Goal: Task Accomplishment & Management: Use online tool/utility

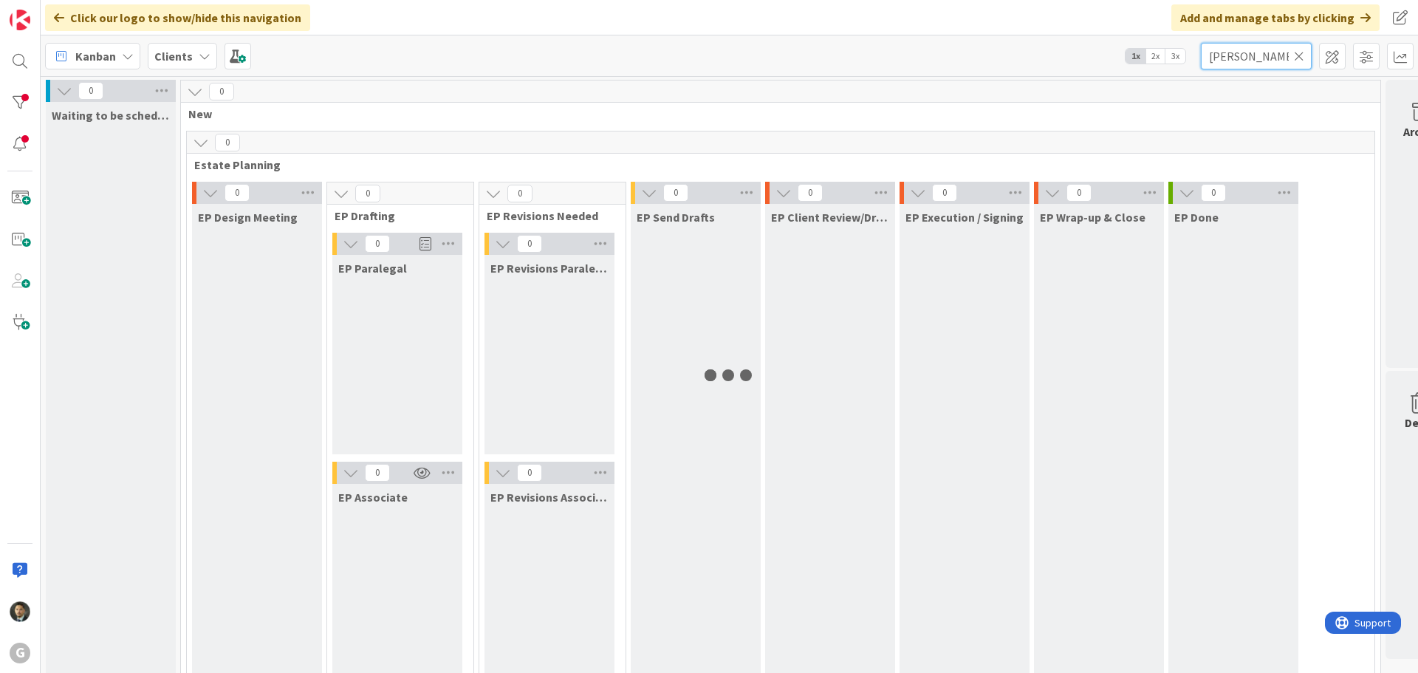
click at [1246, 50] on input "wiesemann" at bounding box center [1256, 56] width 111 height 27
type input "sullivan"
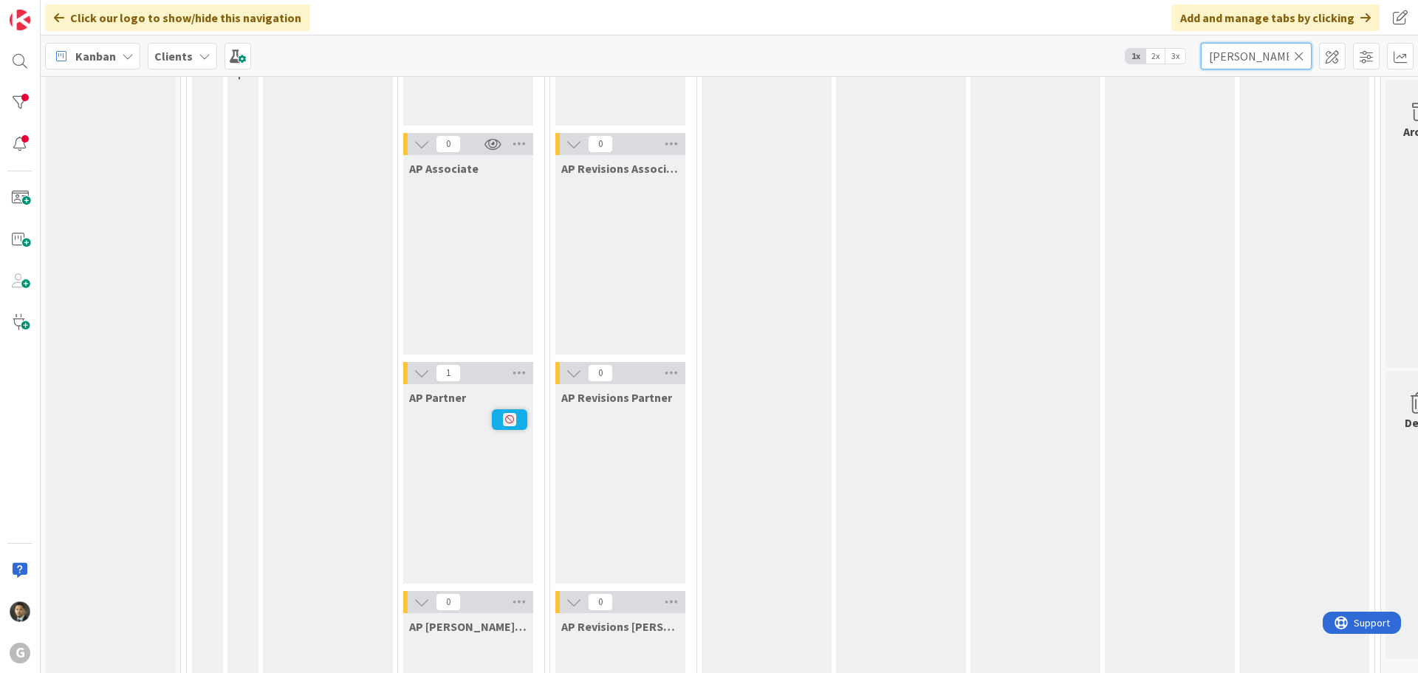
scroll to position [1477, 0]
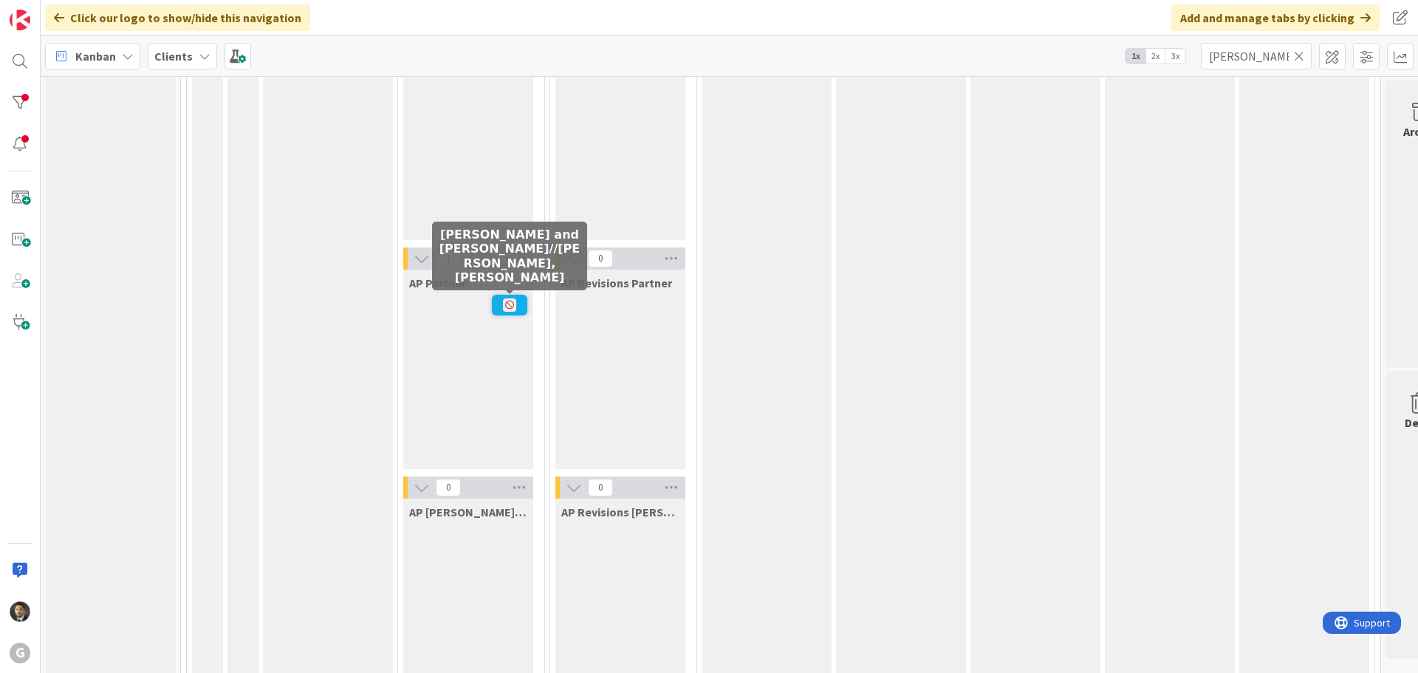
click at [507, 311] on icon at bounding box center [509, 304] width 13 height 13
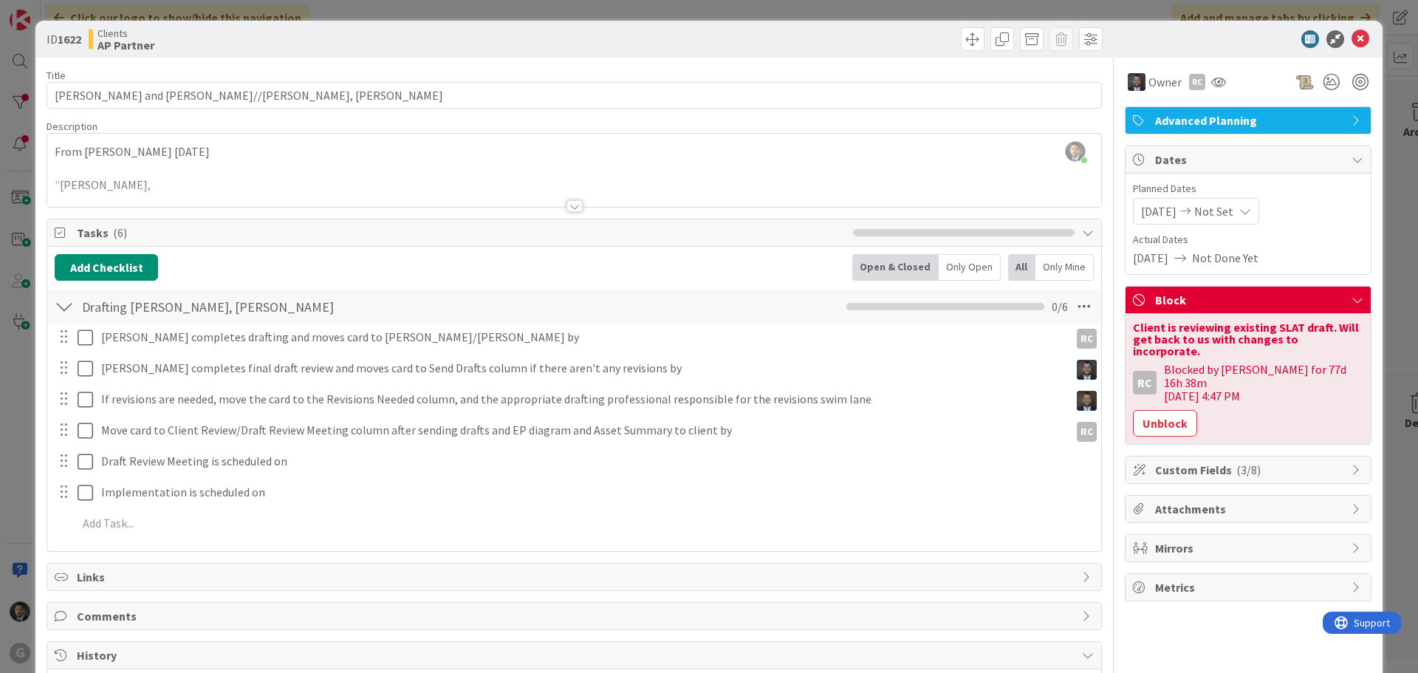
click at [615, 9] on div "ID 1622 Clients AP Partner Title 42 / 128 Sullivan, Mike and Elizabeth//Bobby, …" at bounding box center [709, 336] width 1418 height 673
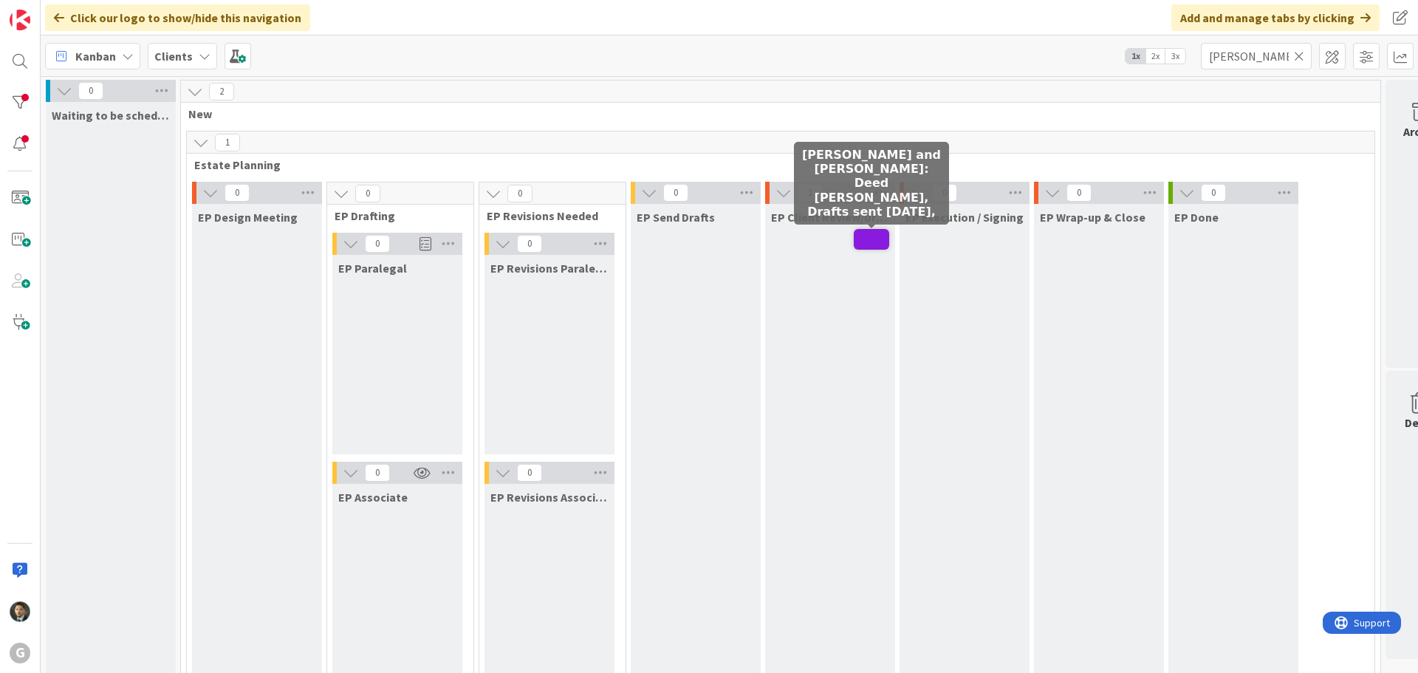
click at [877, 244] on span at bounding box center [871, 239] width 35 height 21
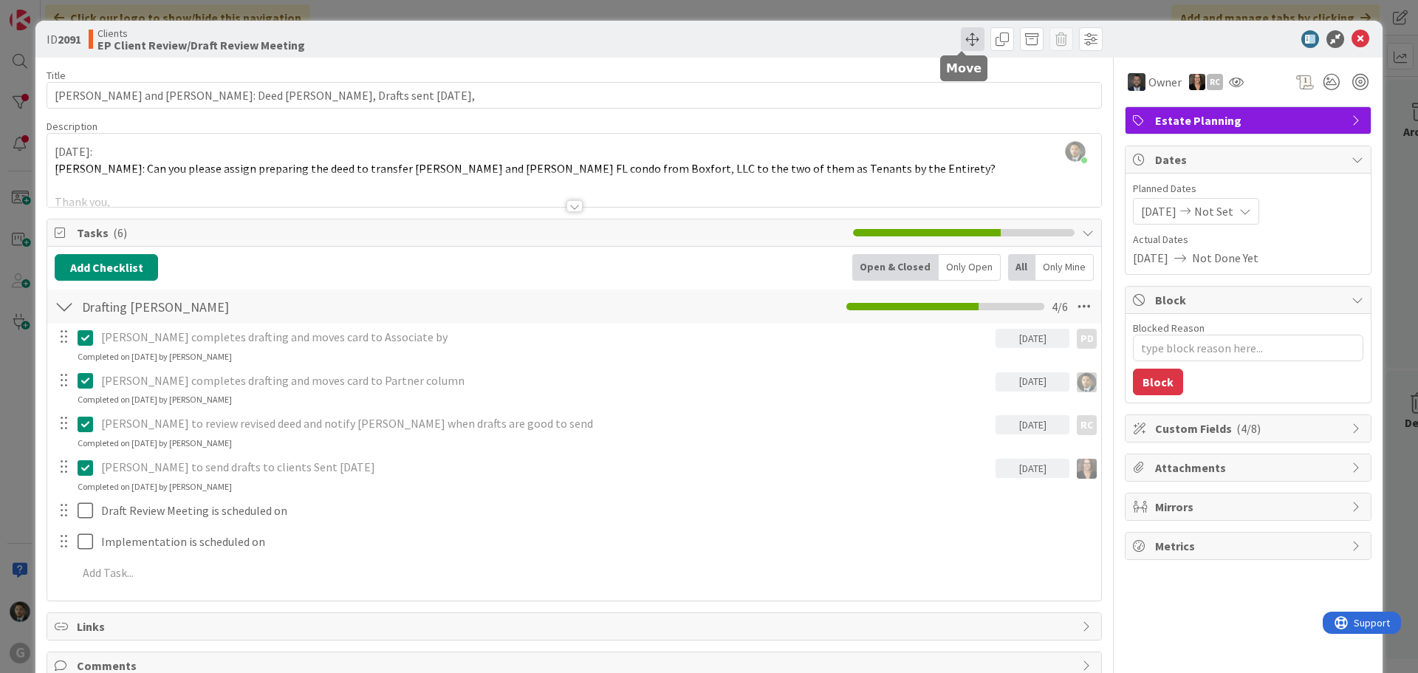
click at [961, 41] on span at bounding box center [973, 39] width 24 height 24
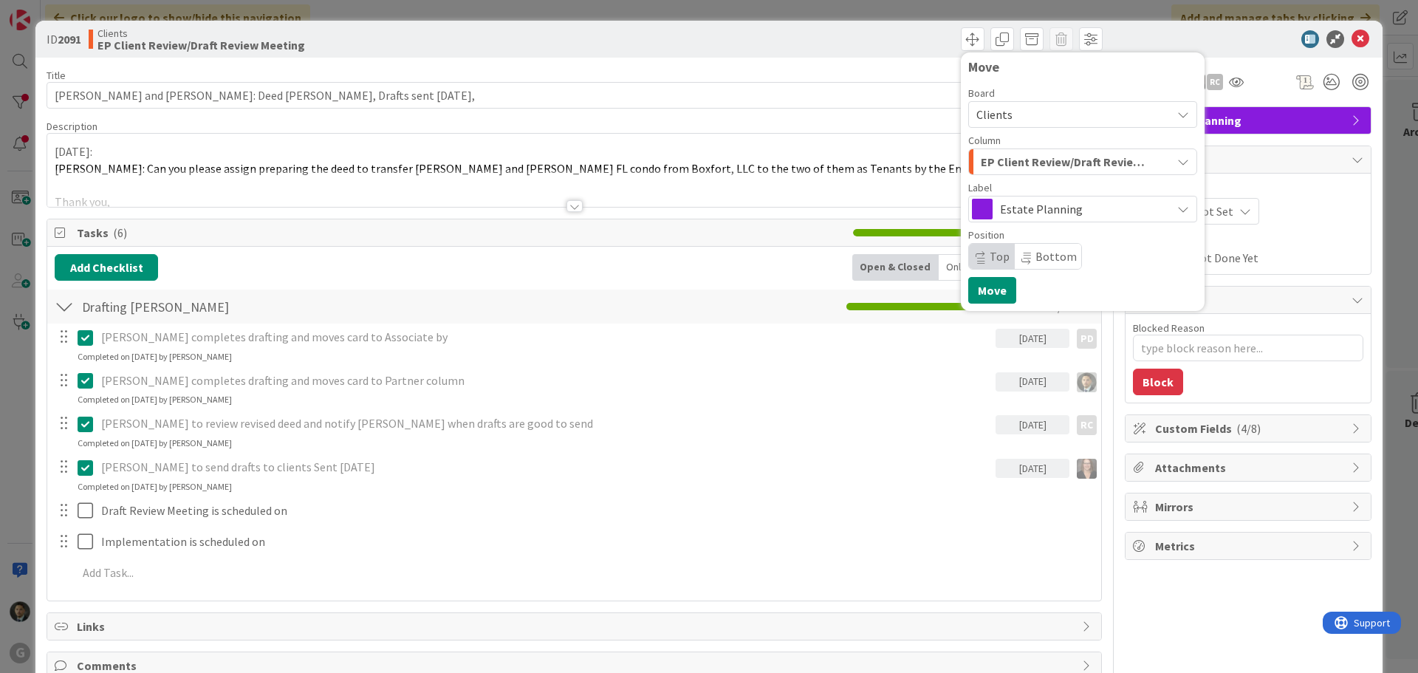
click at [1020, 165] on span "EP Client Review/Draft Review Meeting" at bounding box center [1066, 161] width 170 height 19
type textarea "x"
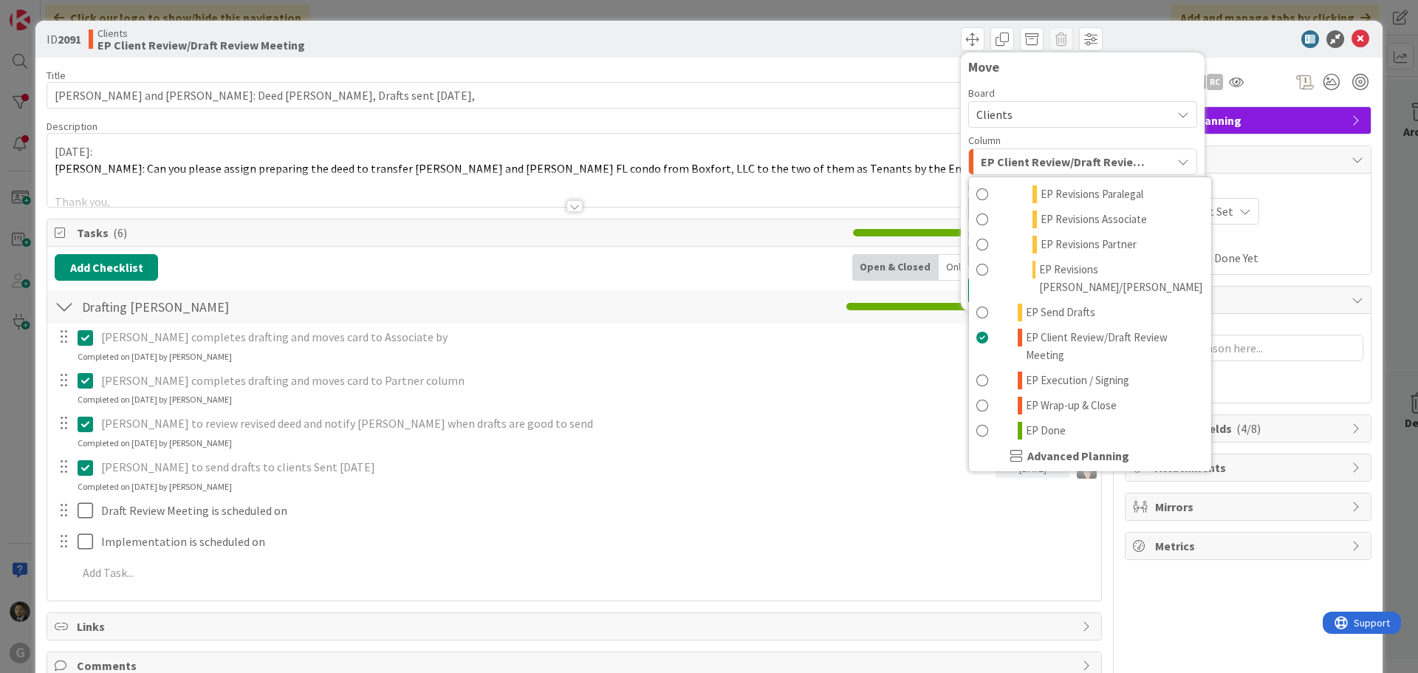
scroll to position [295, 0]
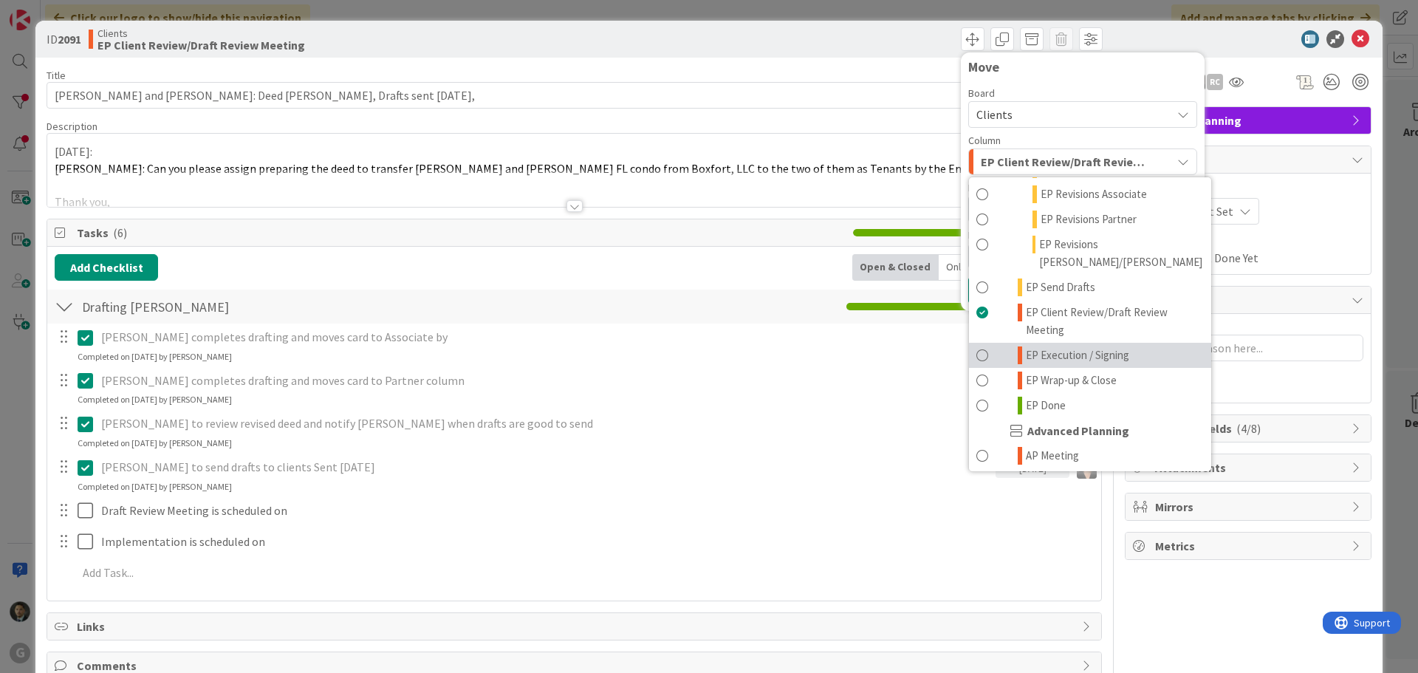
click at [1067, 346] on span "EP Execution / Signing" at bounding box center [1077, 355] width 103 height 18
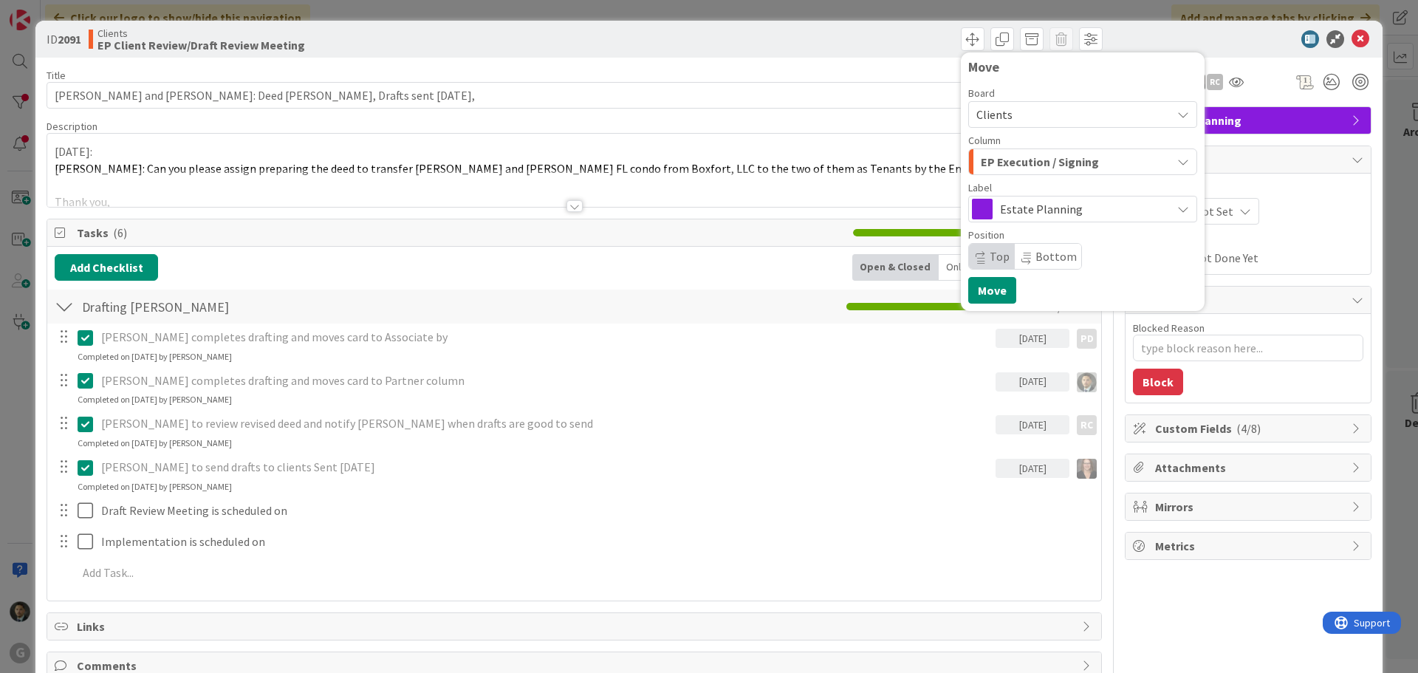
click at [52, 149] on div "Christopher Gero Prado joined 29 m ago 7/23/25: Shari: Can you please assign pr…" at bounding box center [574, 170] width 1054 height 73
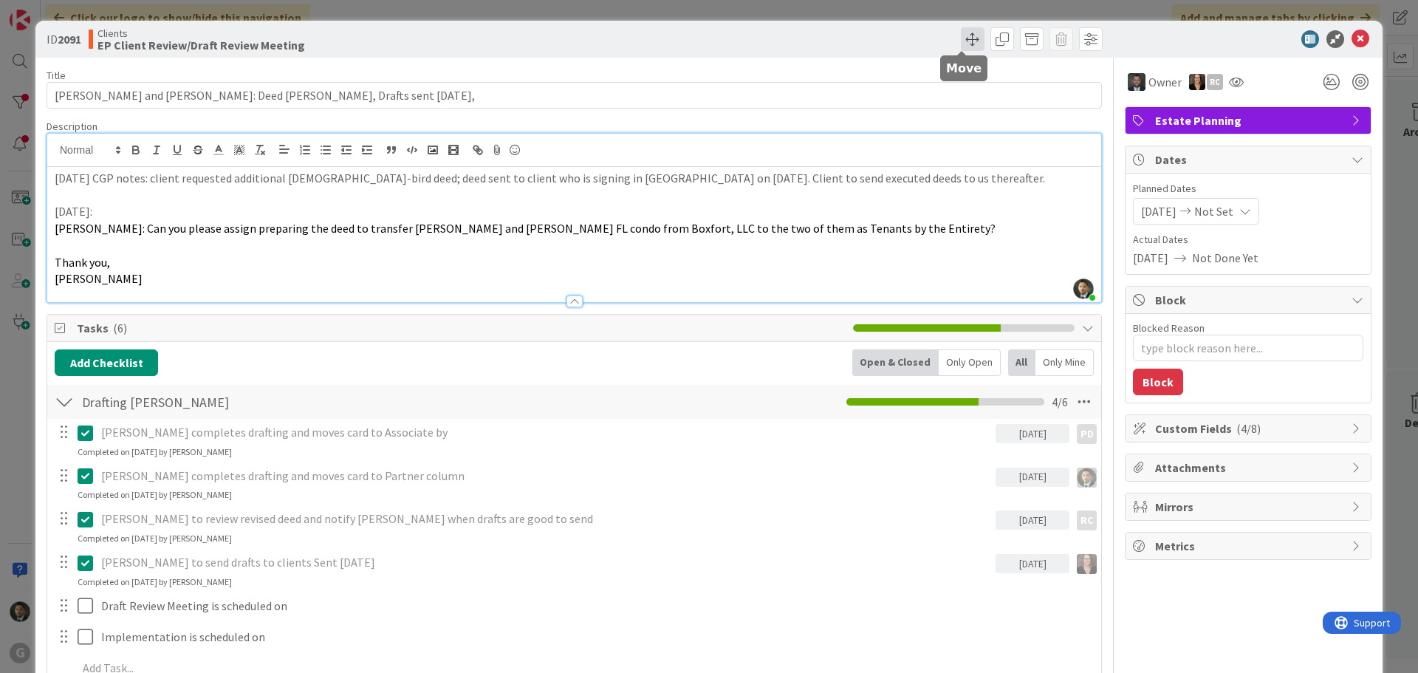
click at [967, 38] on span at bounding box center [973, 39] width 24 height 24
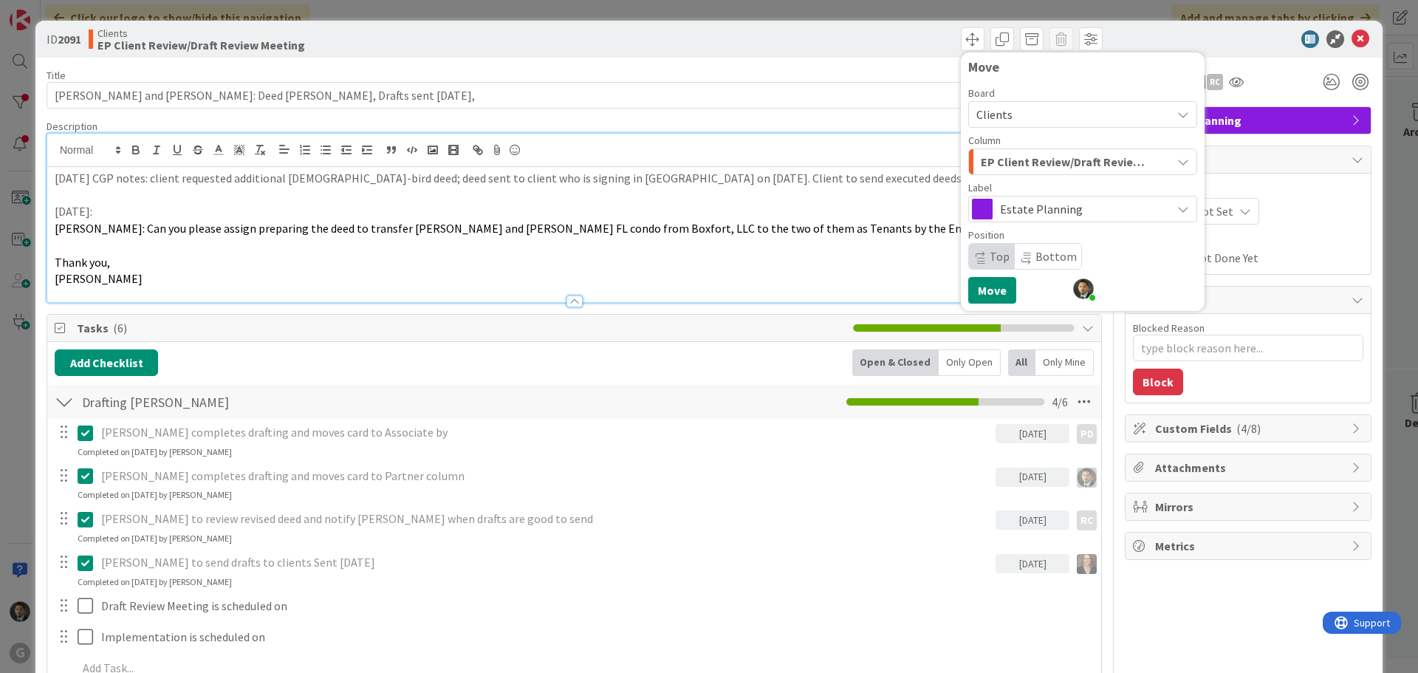
click at [1033, 159] on span "EP Client Review/Draft Review Meeting" at bounding box center [1066, 161] width 170 height 19
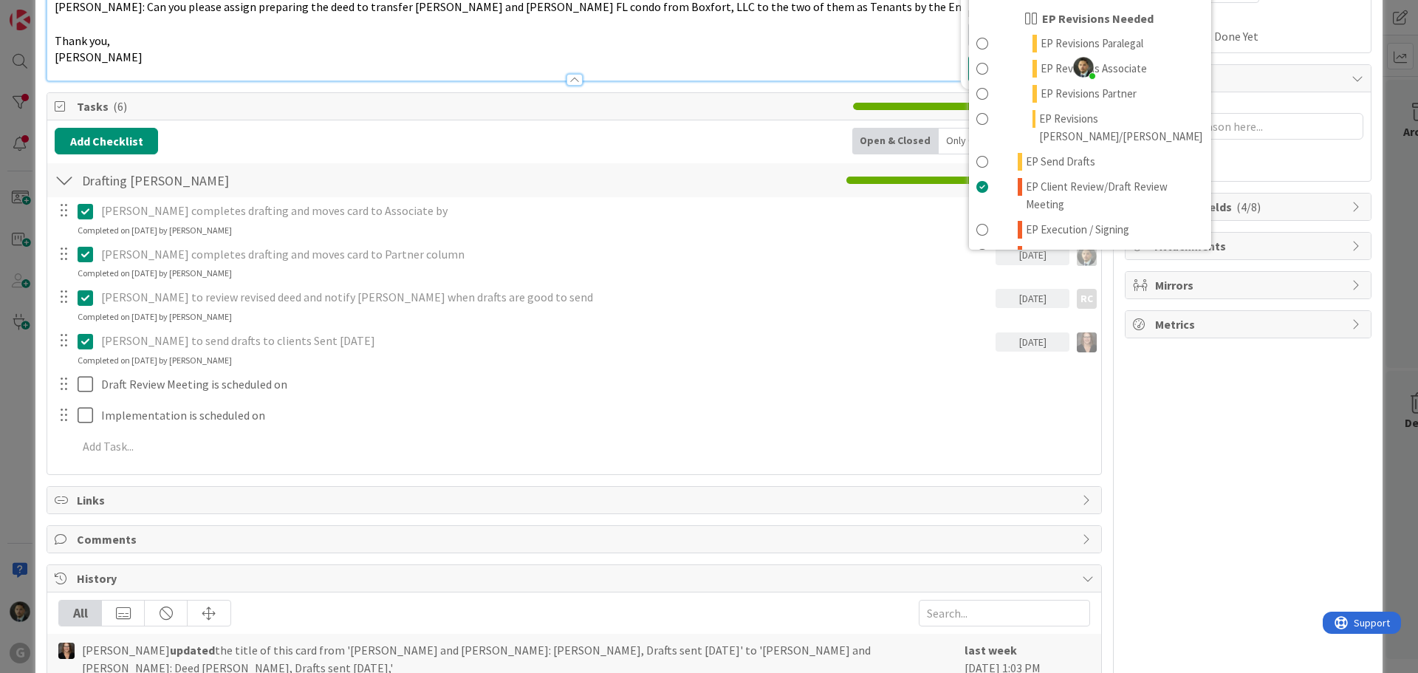
scroll to position [222, 0]
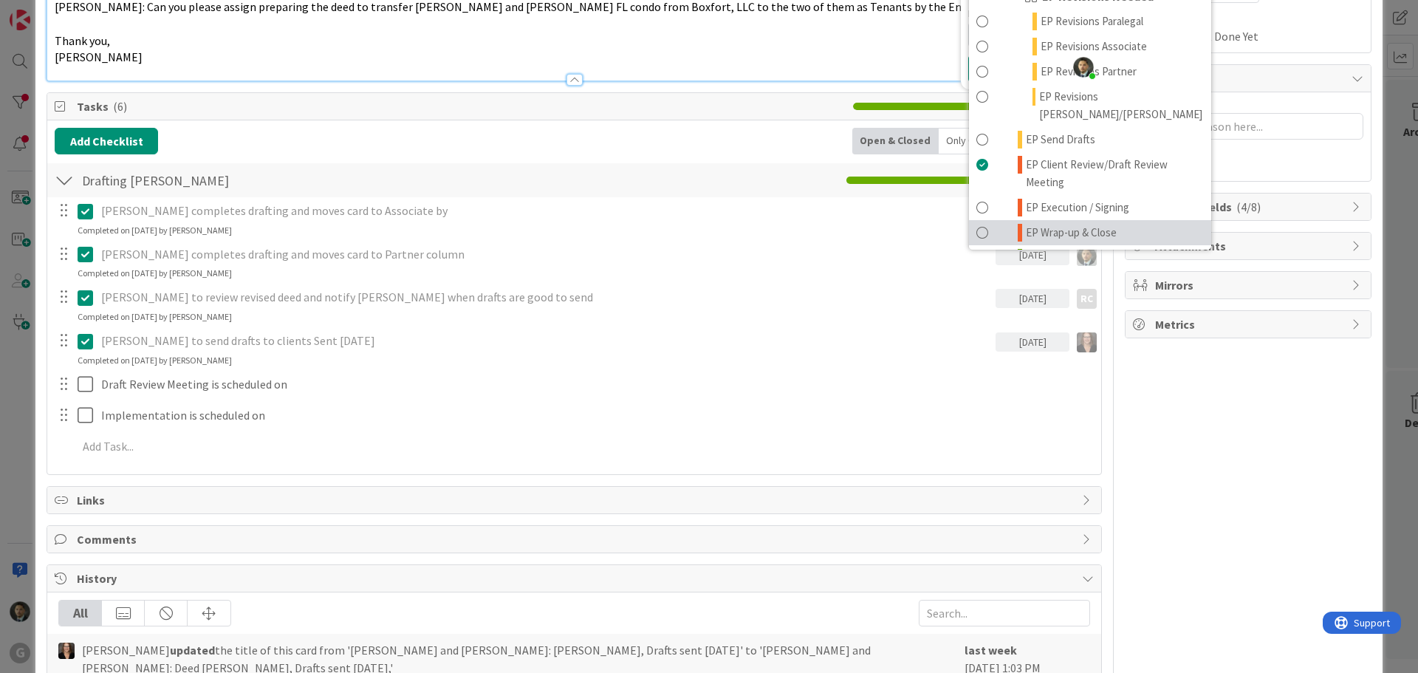
click at [1082, 224] on span "EP Wrap-up & Close" at bounding box center [1071, 233] width 91 height 18
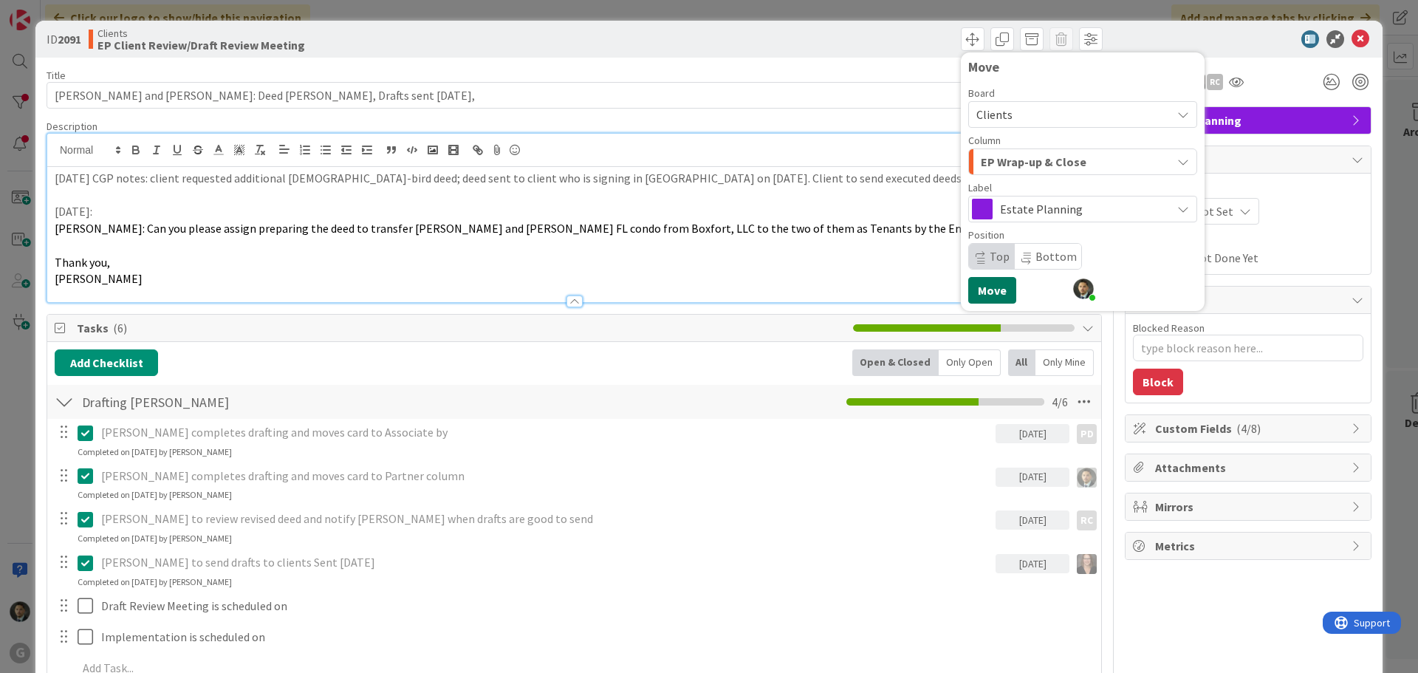
click at [985, 287] on button "Move" at bounding box center [992, 290] width 48 height 27
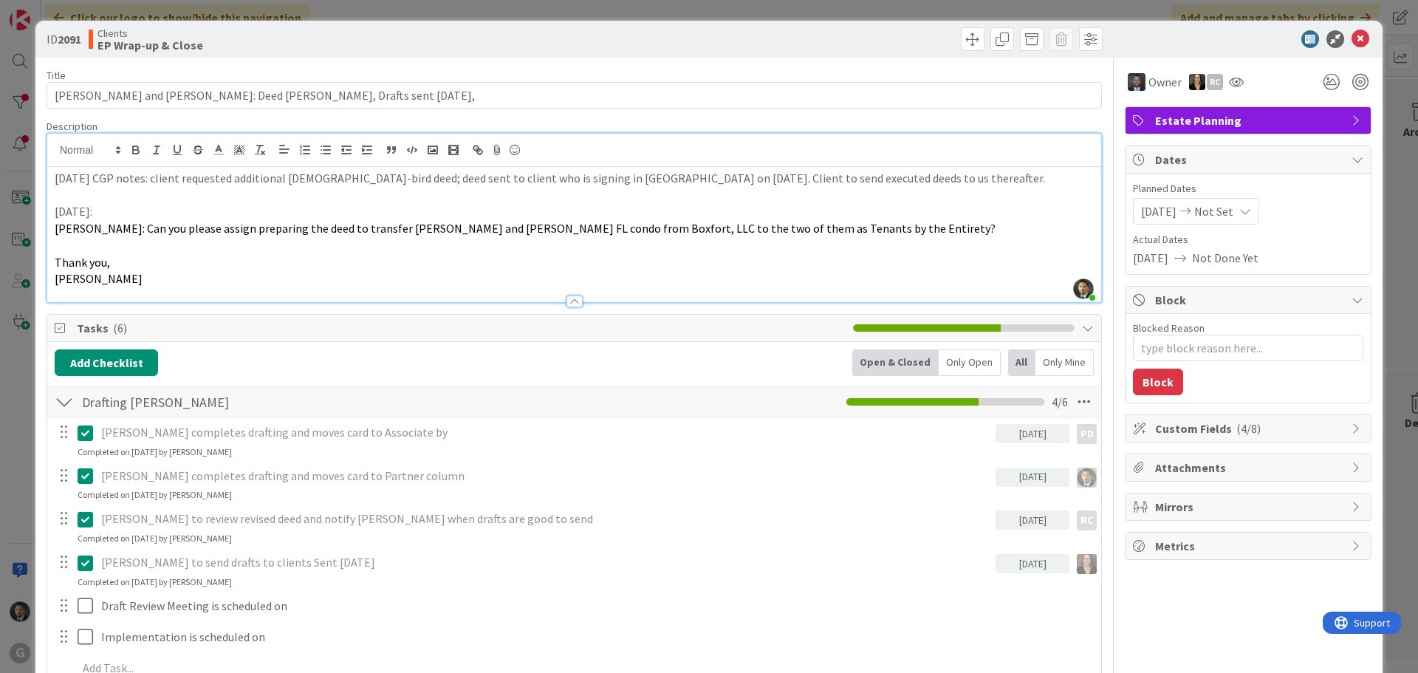
type textarea "x"
click at [621, 10] on div "ID 2091 Clients EP Wrap-up & Close Move Move Title 67 / 128 Sullivan, Mike and …" at bounding box center [709, 336] width 1418 height 673
